Goal: Check status: Check status

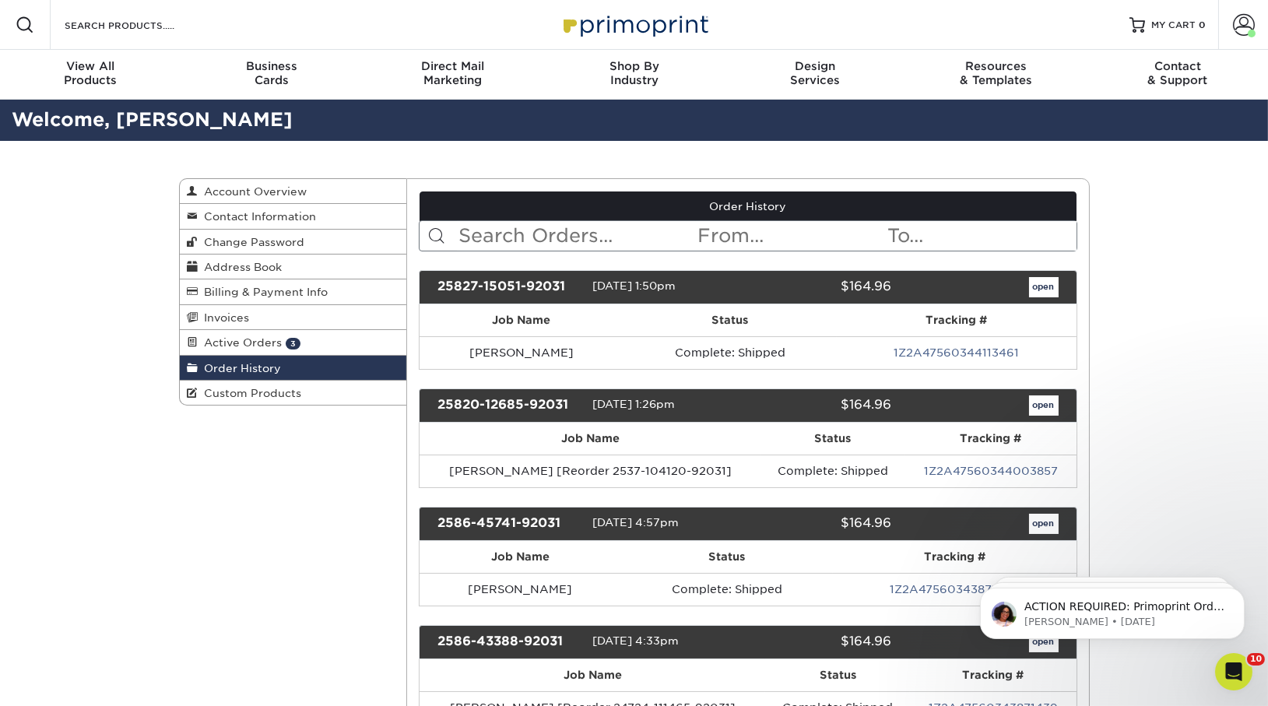
click at [511, 232] on input "text" at bounding box center [576, 236] width 239 height 30
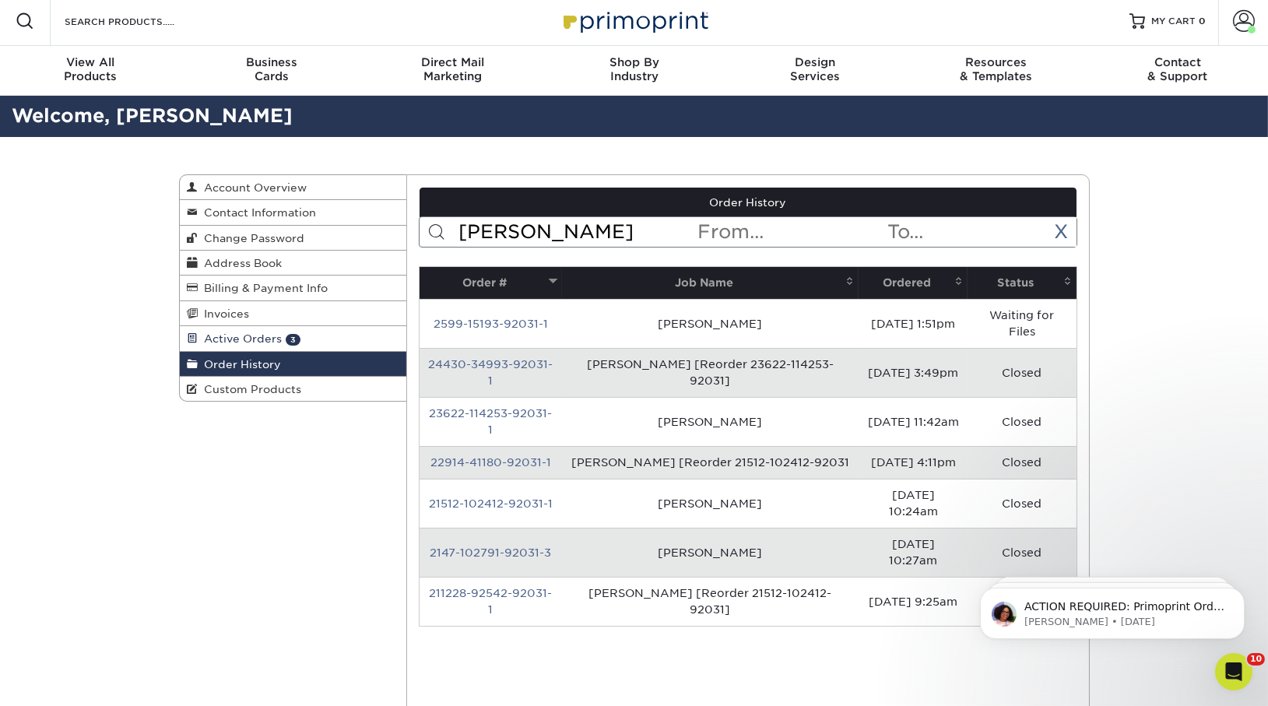
type input "[PERSON_NAME]"
click at [257, 340] on span "Active Orders" at bounding box center [240, 338] width 84 height 12
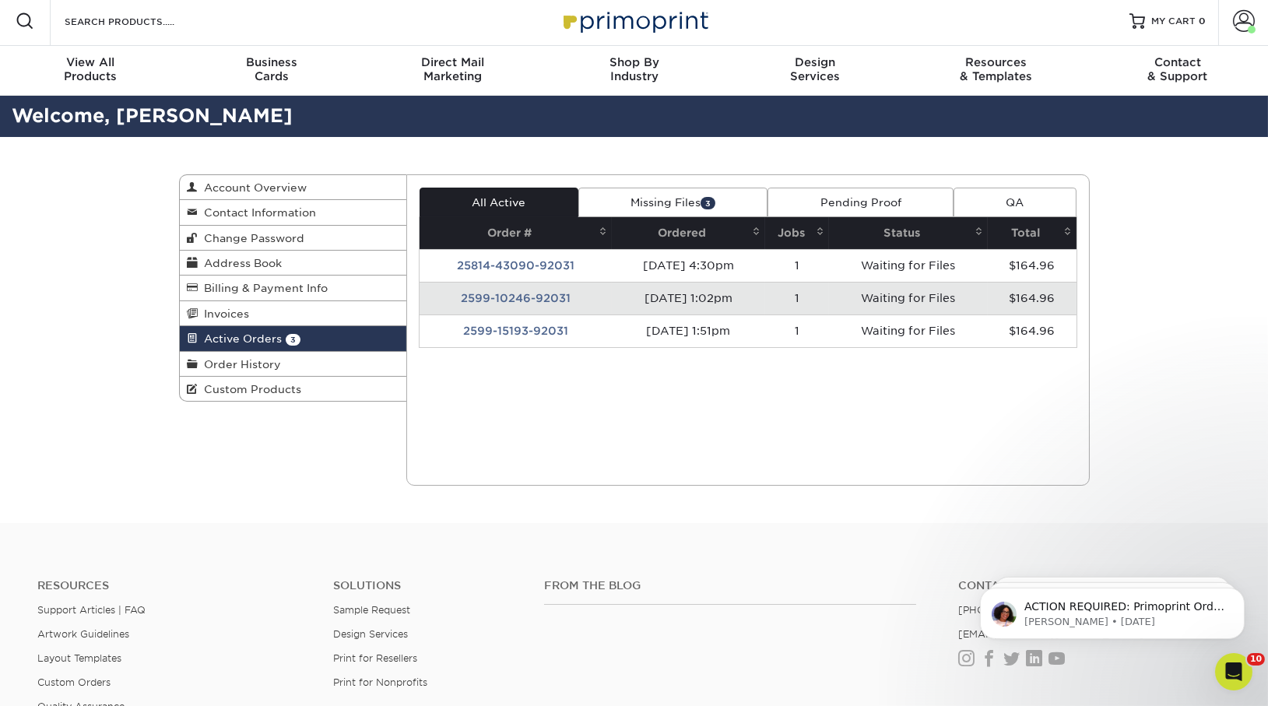
click at [519, 287] on td "2599-10246-92031" at bounding box center [515, 298] width 192 height 33
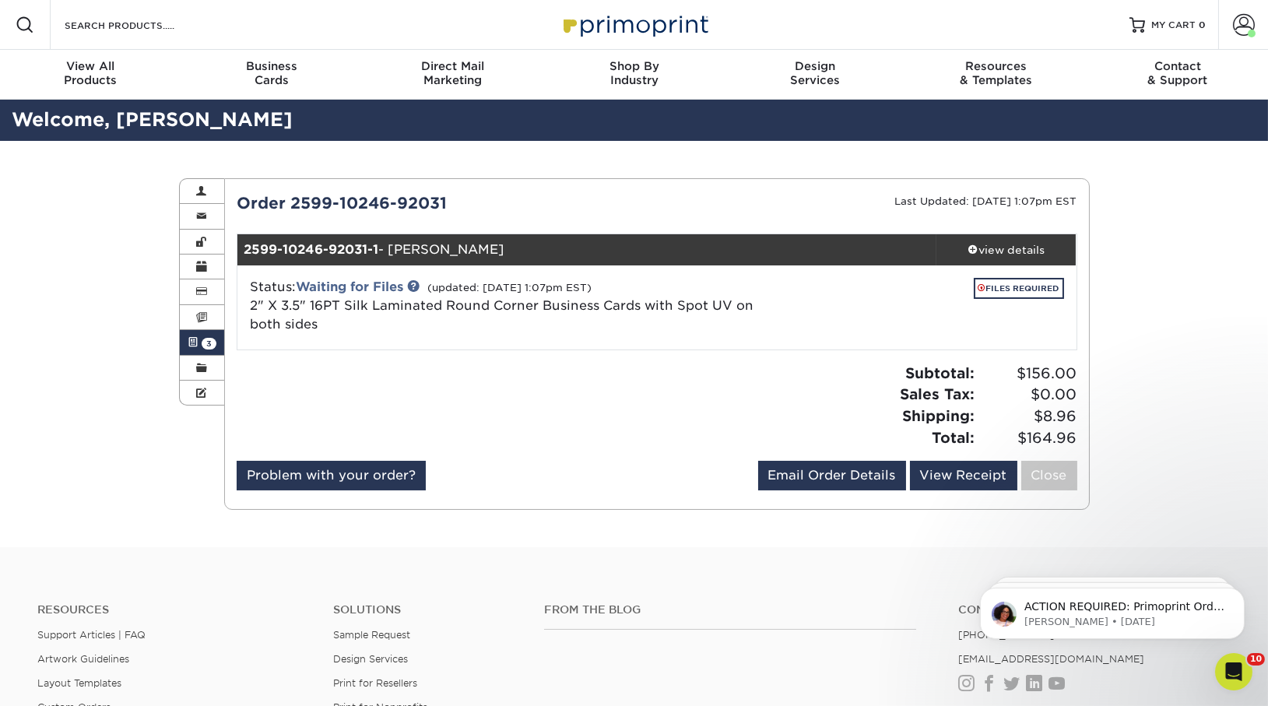
click at [207, 338] on span "3" at bounding box center [209, 344] width 15 height 12
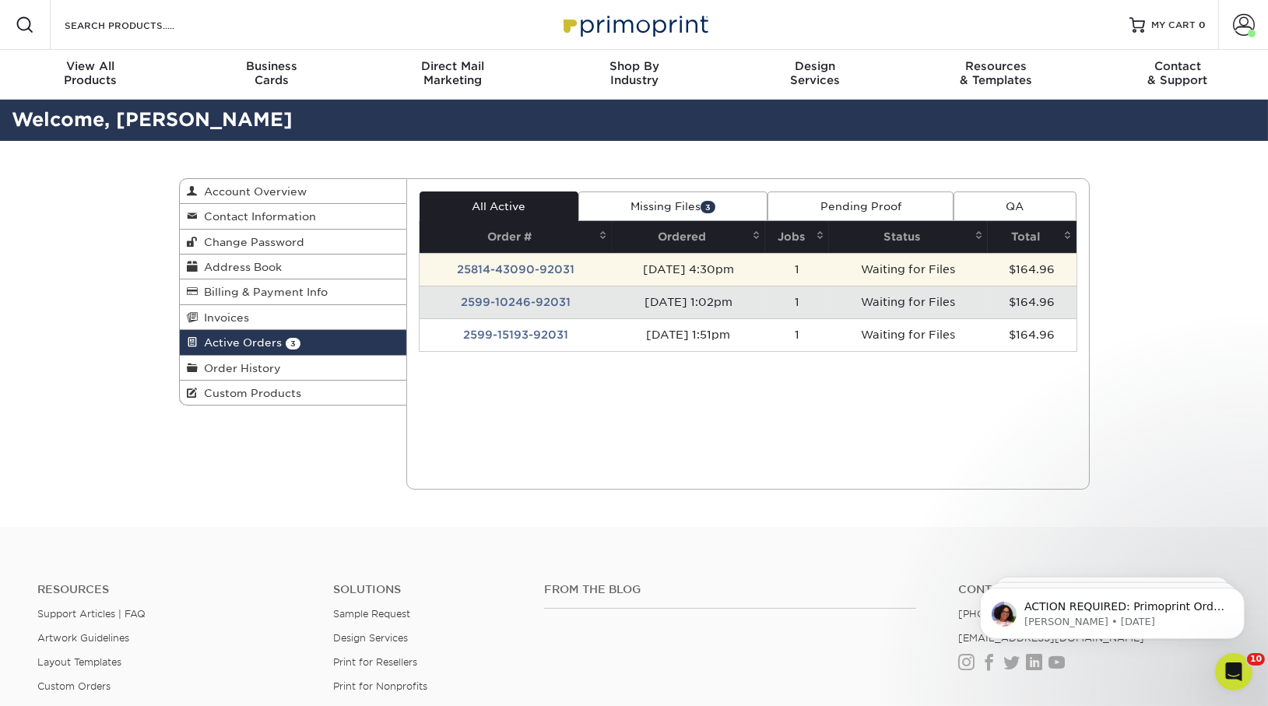
click at [506, 265] on td "25814-43090-92031" at bounding box center [515, 269] width 192 height 33
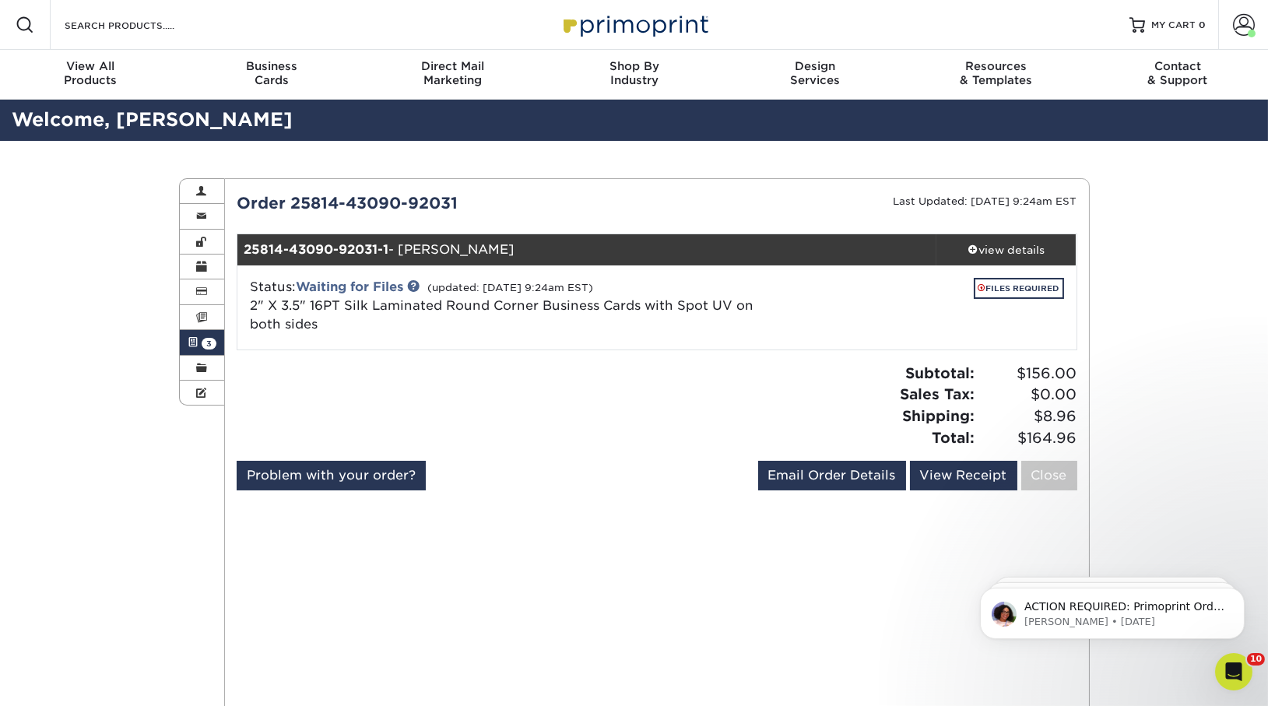
click at [195, 342] on span at bounding box center [193, 342] width 11 height 12
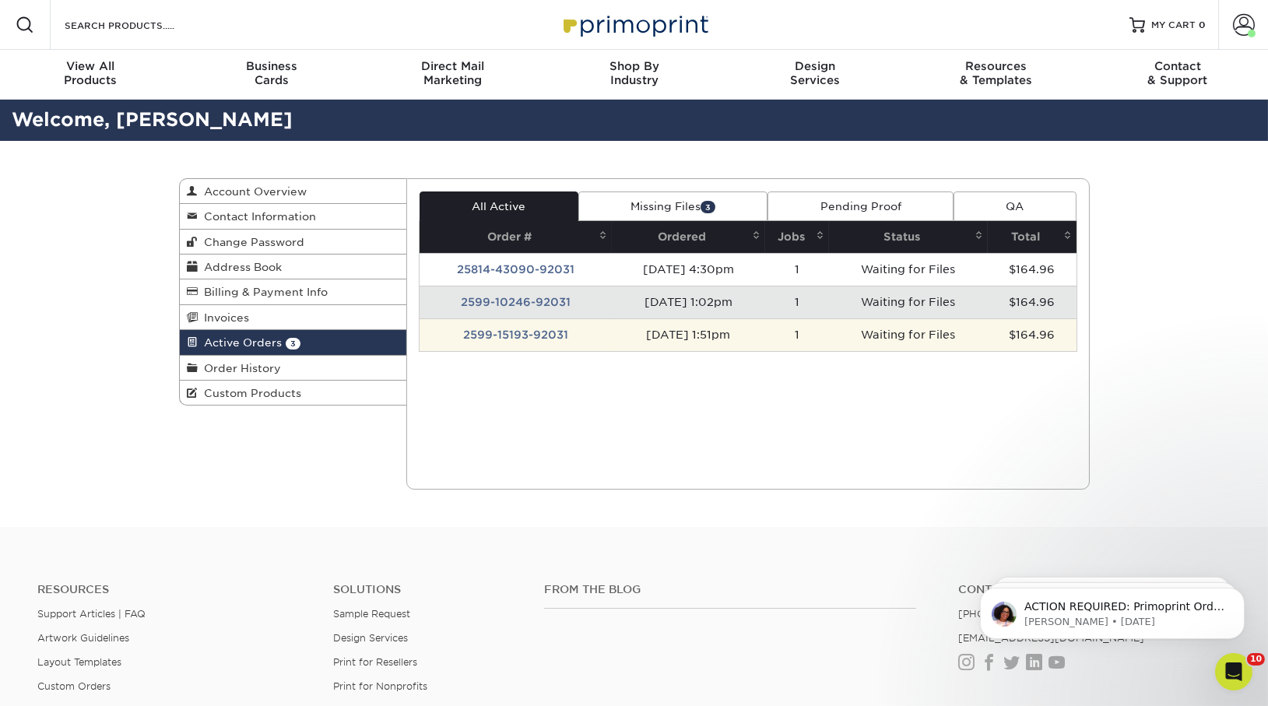
click at [513, 335] on td "2599-15193-92031" at bounding box center [515, 334] width 192 height 33
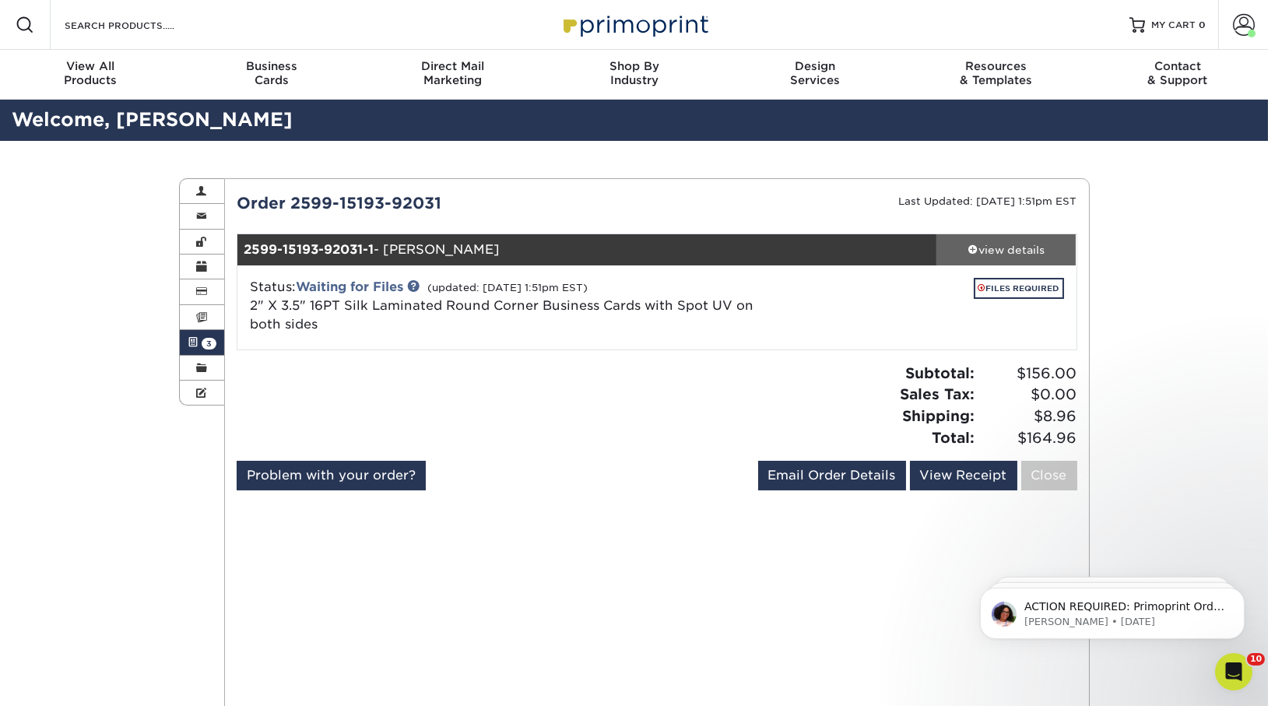
click at [1030, 245] on div "view details" at bounding box center [1006, 250] width 140 height 16
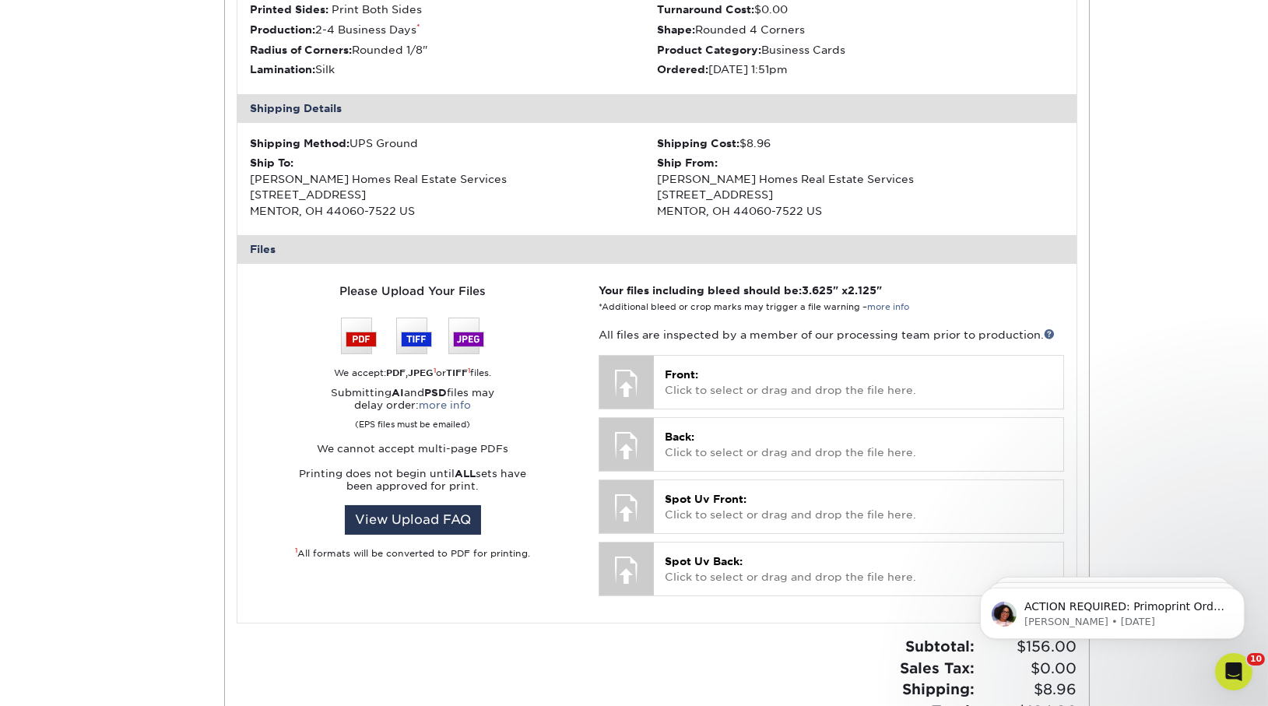
scroll to position [440, 0]
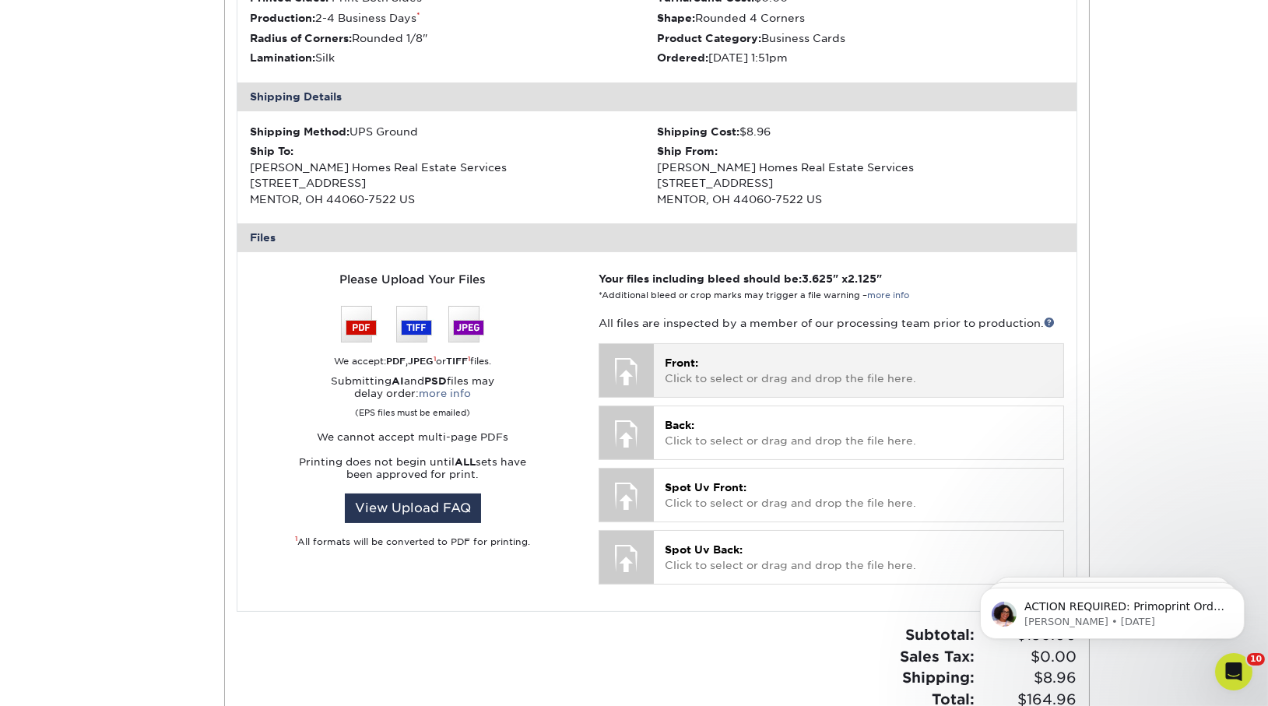
click at [785, 367] on p "Front: Click to select or drag and drop the file here." at bounding box center [858, 371] width 387 height 32
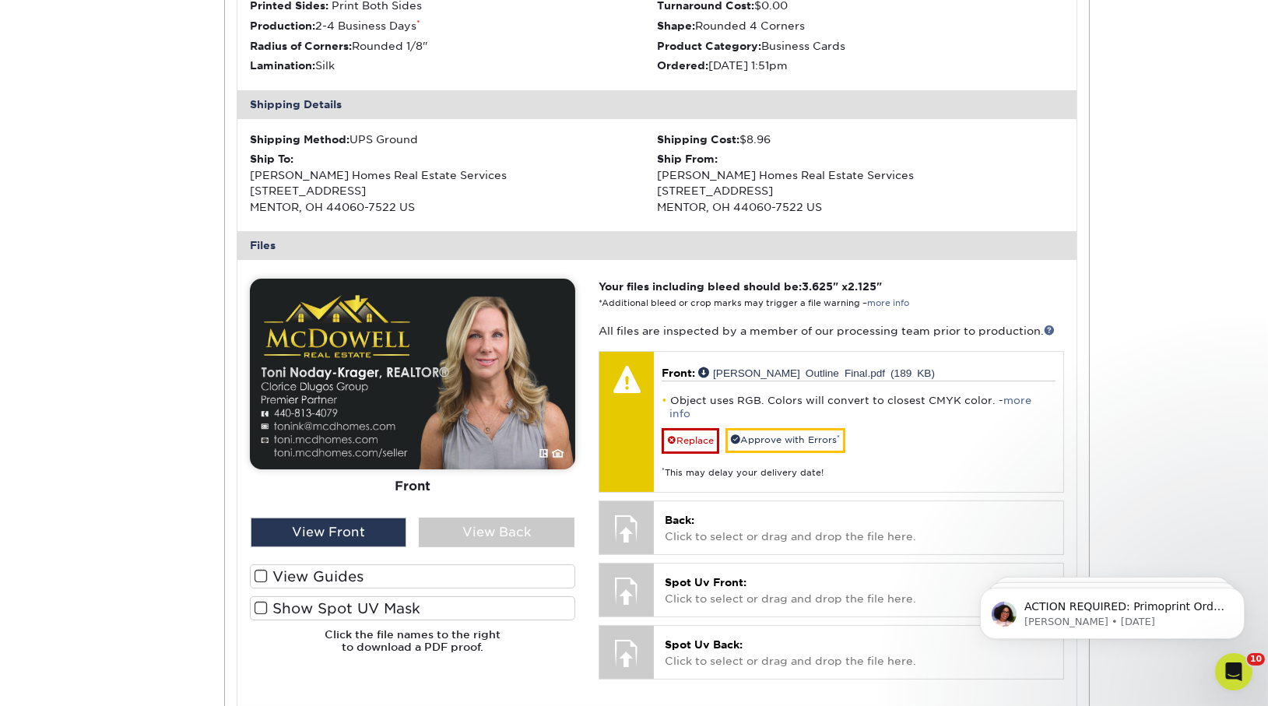
scroll to position [430, 0]
